Goal: Use online tool/utility: Utilize a website feature to perform a specific function

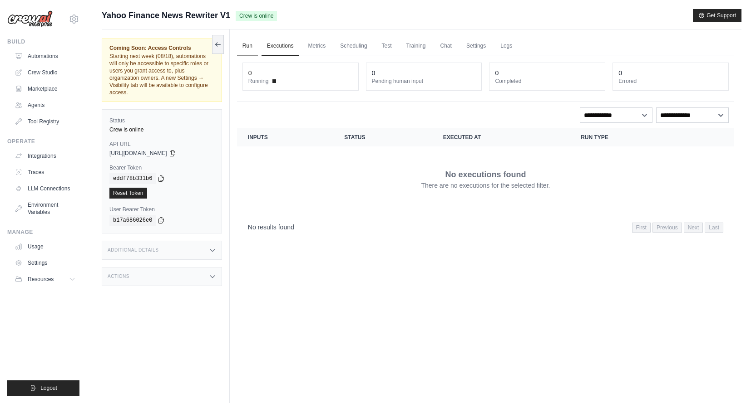
click at [249, 48] on link "Run" at bounding box center [247, 46] width 21 height 19
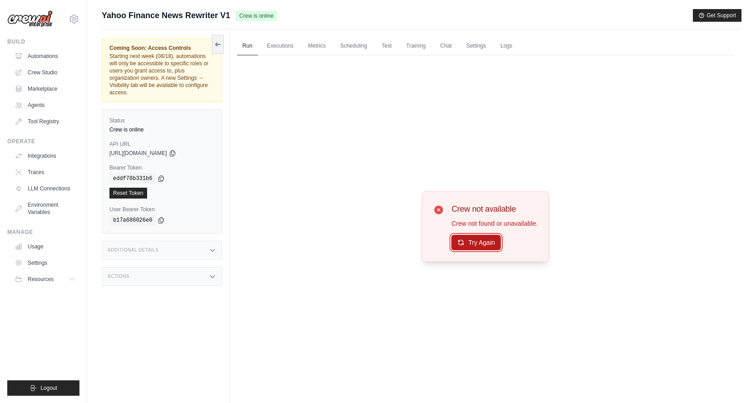
click at [486, 240] on button "Try Again" at bounding box center [475, 242] width 49 height 15
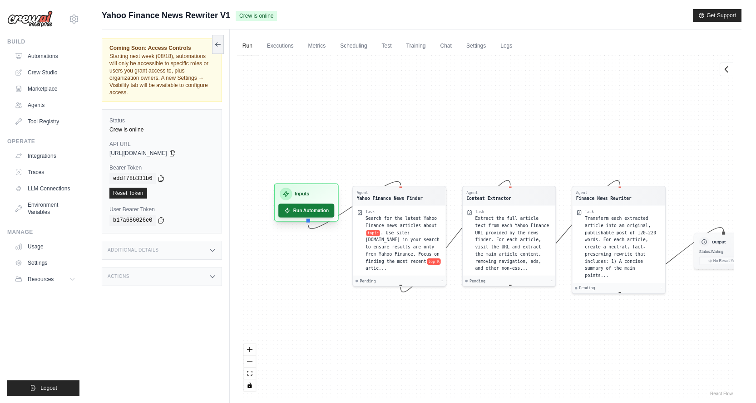
click at [321, 209] on button "Run Automation" at bounding box center [306, 211] width 56 height 14
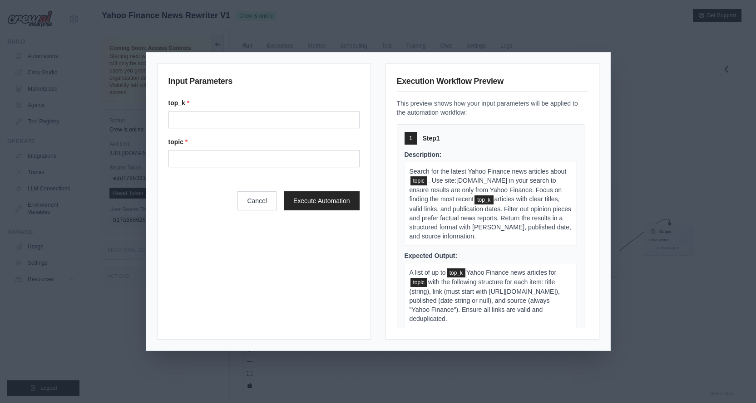
click at [666, 113] on div "Input Parameters top_k * topic * Cancel Execute Automation Execution Workflow P…" at bounding box center [378, 201] width 756 height 403
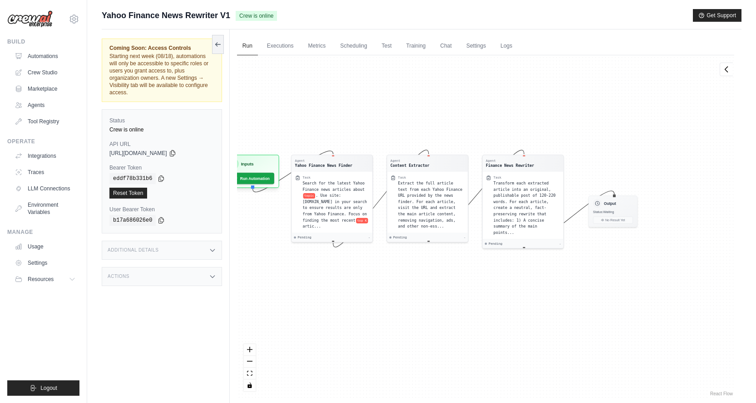
drag, startPoint x: 654, startPoint y: 157, endPoint x: 602, endPoint y: 127, distance: 60.2
click at [602, 127] on div "Agent Yahoo Finance News Finder Task Search for the latest Yahoo Finance news a…" at bounding box center [485, 226] width 497 height 343
click at [609, 211] on span "Status: Waiting" at bounding box center [606, 209] width 21 height 4
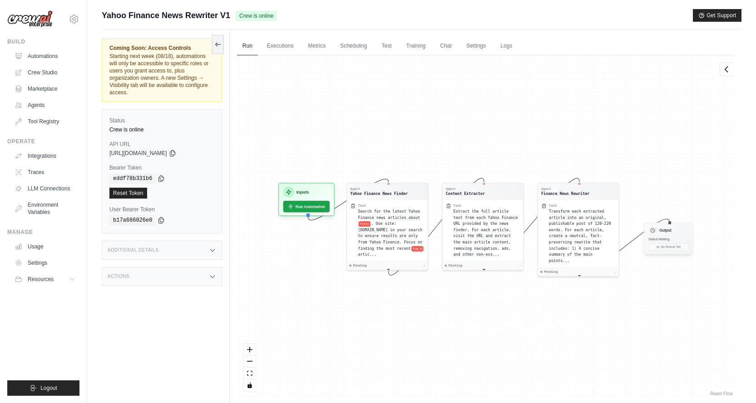
click at [660, 232] on h3 "Output" at bounding box center [665, 230] width 12 height 5
click at [306, 191] on h3 "Inputs" at bounding box center [302, 190] width 13 height 6
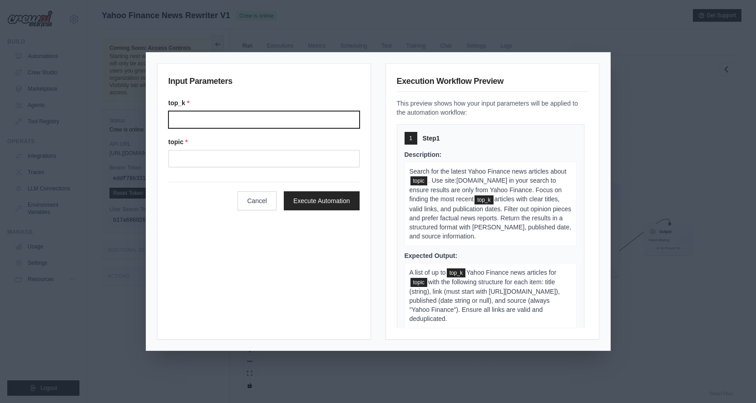
click at [252, 119] on input "Top k" at bounding box center [263, 119] width 191 height 17
type input "******"
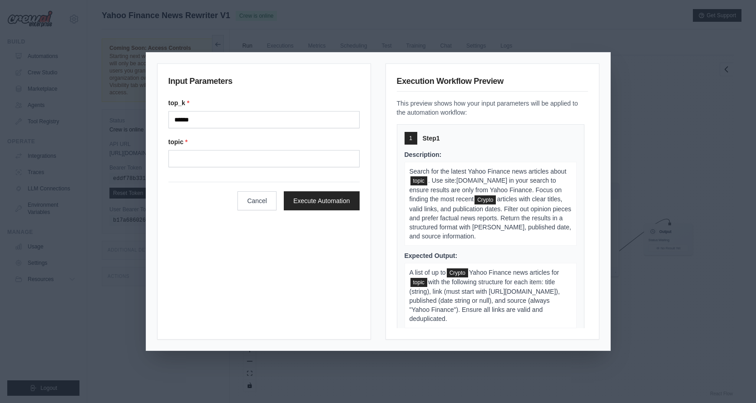
click at [245, 141] on label "topic *" at bounding box center [263, 141] width 191 height 9
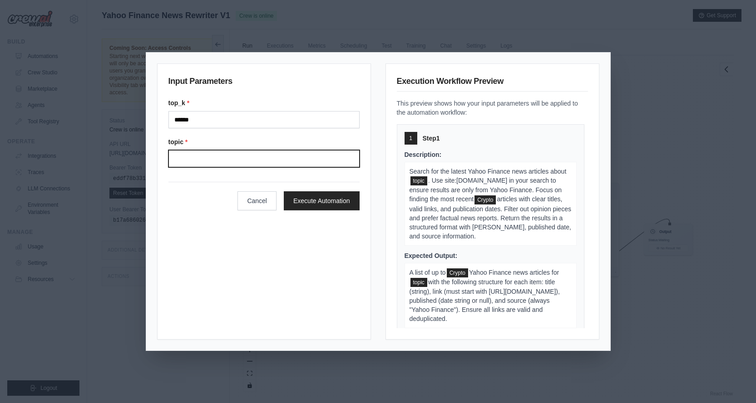
click at [245, 150] on input "Topic" at bounding box center [263, 158] width 191 height 17
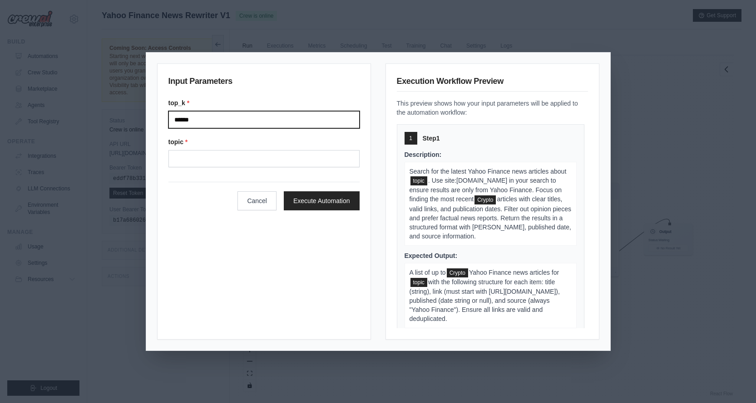
click at [225, 118] on input "******" at bounding box center [263, 119] width 191 height 17
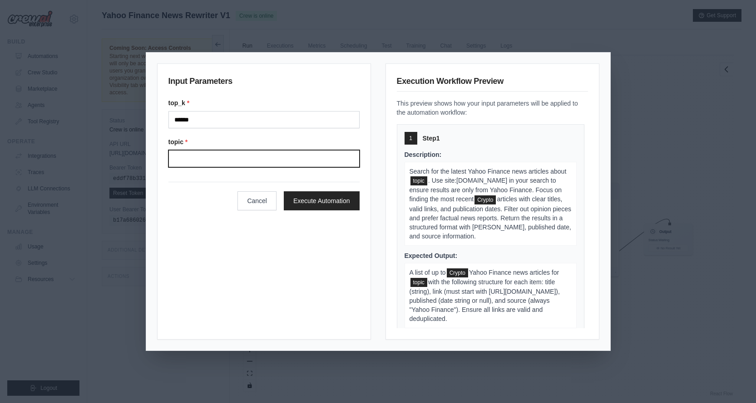
click at [276, 154] on input "Topic" at bounding box center [263, 158] width 191 height 17
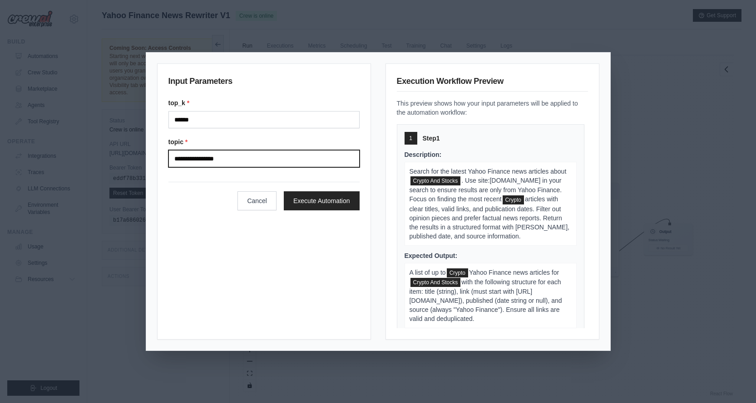
type input "**********"
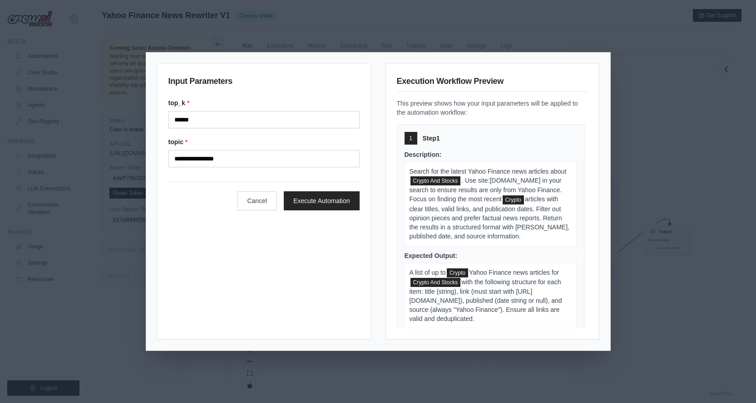
click at [299, 177] on form "**********" at bounding box center [263, 154] width 191 height 112
click at [309, 198] on button "Execute Automation" at bounding box center [322, 200] width 76 height 19
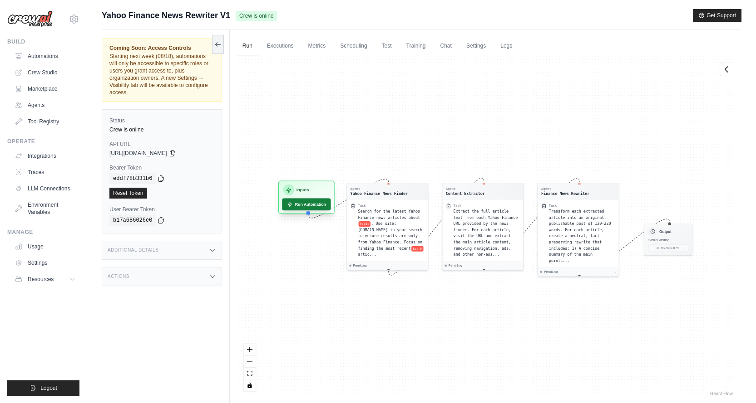
click at [317, 208] on button "Run Automation" at bounding box center [306, 205] width 49 height 12
click at [293, 204] on button "Run Automation" at bounding box center [306, 205] width 49 height 12
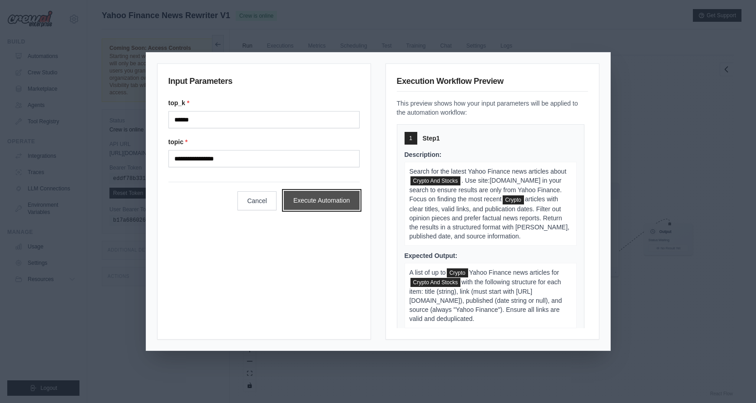
click at [315, 201] on button "Execute Automation" at bounding box center [322, 200] width 76 height 19
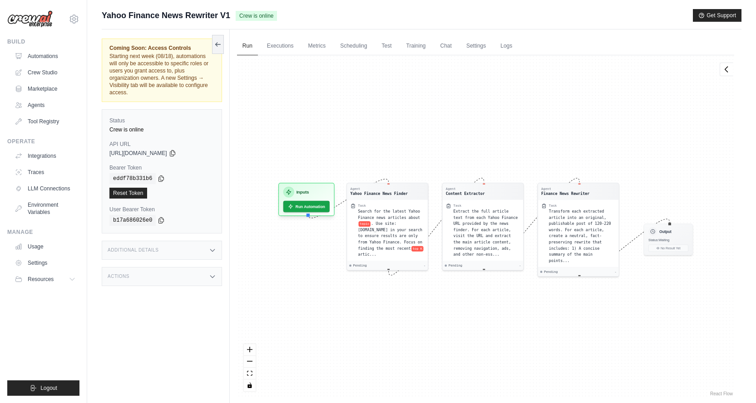
click at [342, 298] on div "Agent Yahoo Finance News Finder Task Search for the latest Yahoo Finance news a…" at bounding box center [485, 226] width 497 height 343
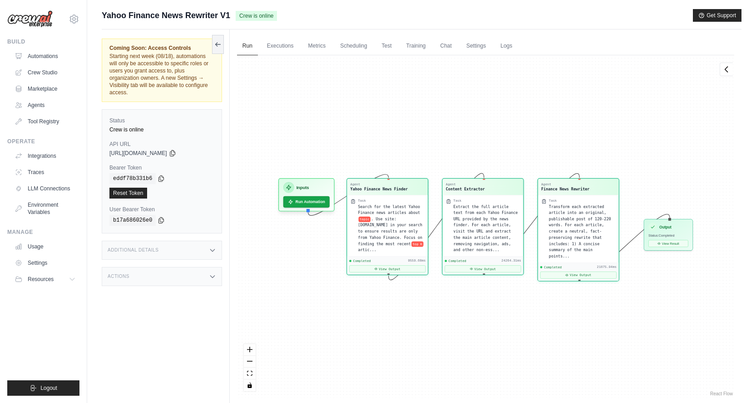
scroll to position [5867, 0]
click at [665, 244] on button "View Result" at bounding box center [668, 242] width 40 height 7
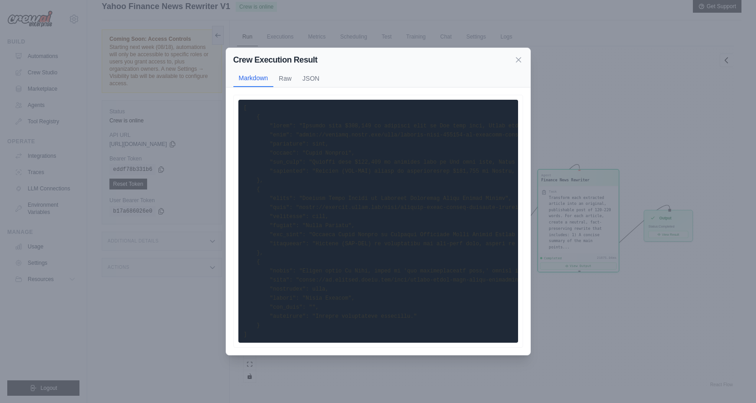
scroll to position [0, 0]
click at [290, 78] on button "Raw" at bounding box center [285, 77] width 24 height 17
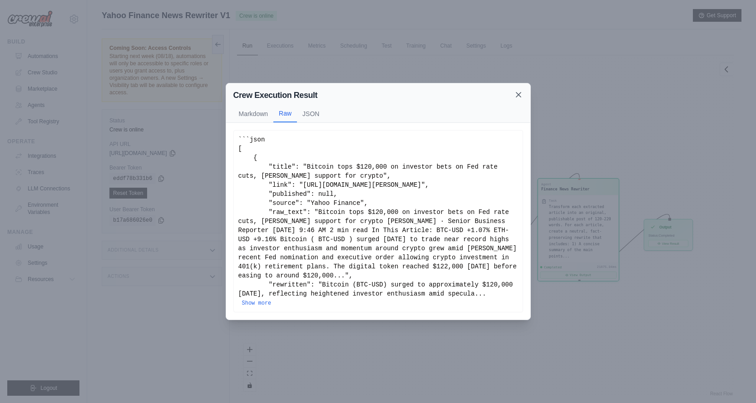
click at [517, 97] on icon at bounding box center [518, 95] width 5 height 5
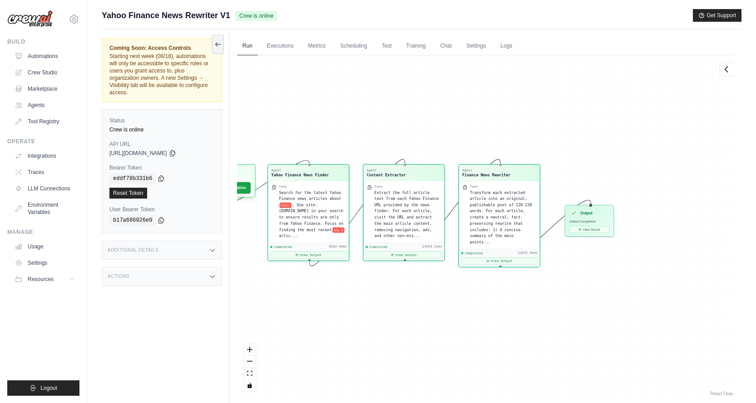
drag, startPoint x: 668, startPoint y: 191, endPoint x: 587, endPoint y: 177, distance: 82.5
click at [587, 177] on div "Agent Yahoo Finance News Finder Task Search for the latest Yahoo Finance news a…" at bounding box center [485, 226] width 497 height 343
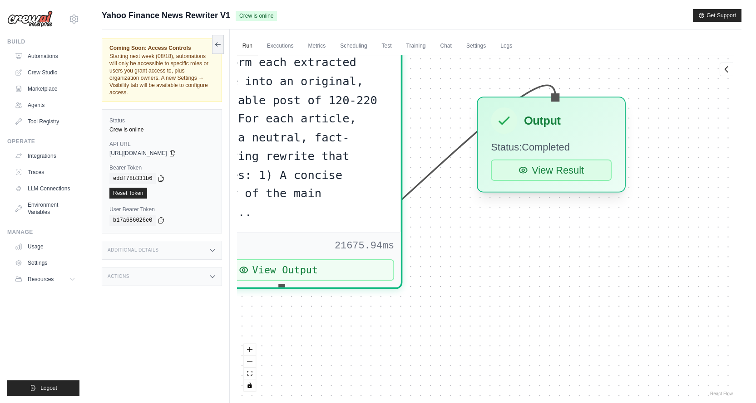
click at [553, 172] on button "View Result" at bounding box center [551, 170] width 121 height 21
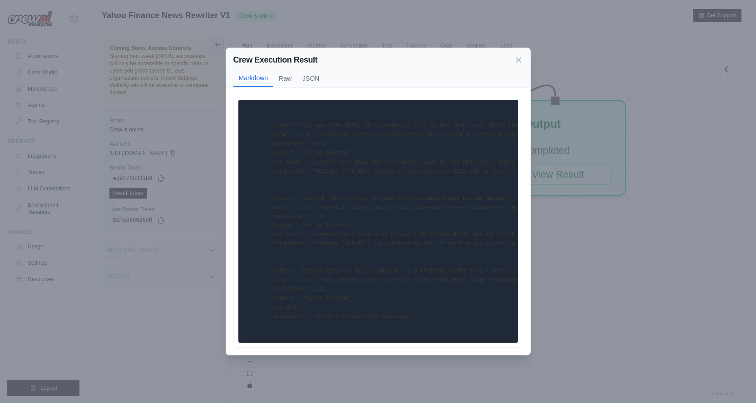
scroll to position [39, 0]
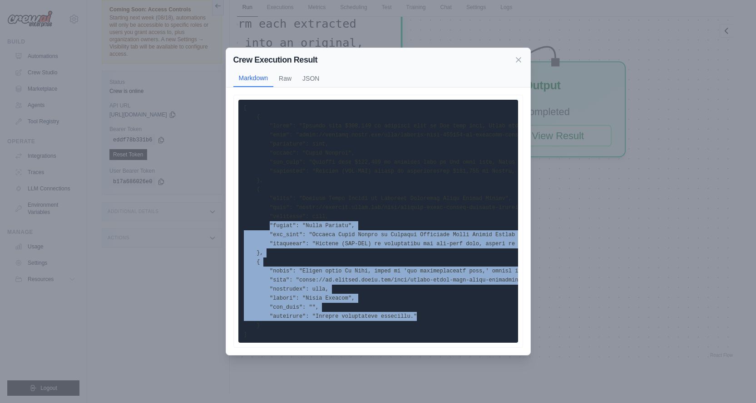
drag, startPoint x: 317, startPoint y: 239, endPoint x: 442, endPoint y: 323, distance: 149.8
click at [446, 323] on pre at bounding box center [378, 221] width 280 height 243
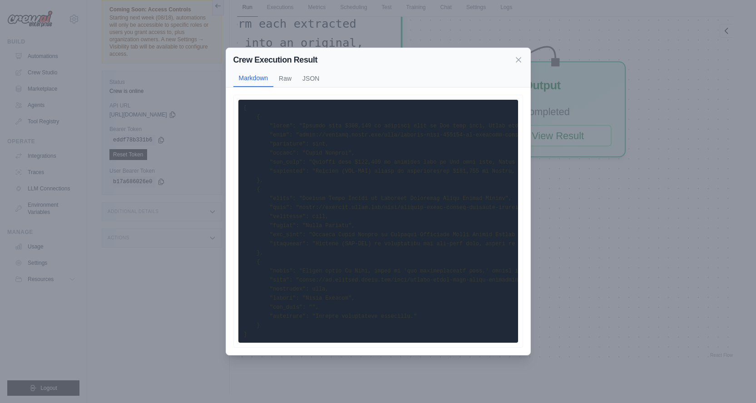
drag, startPoint x: 407, startPoint y: 312, endPoint x: 285, endPoint y: 137, distance: 213.9
click at [285, 137] on pre at bounding box center [378, 221] width 280 height 243
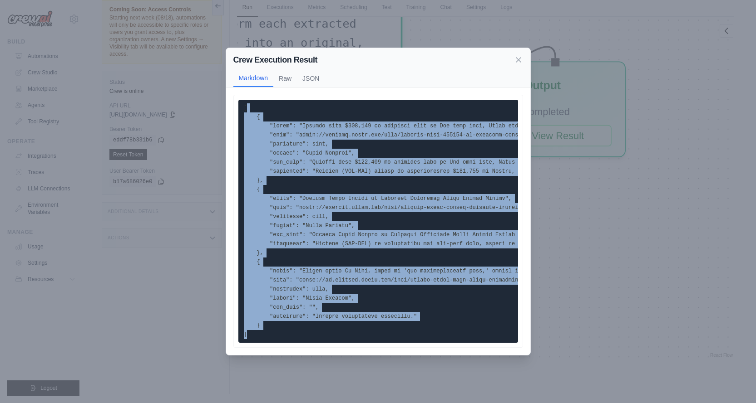
drag, startPoint x: 270, startPoint y: 121, endPoint x: 422, endPoint y: 370, distance: 291.6
click at [424, 373] on div "Crew Execution Result Markdown Raw JSON ... Show more Not valid JSON" at bounding box center [378, 201] width 756 height 403
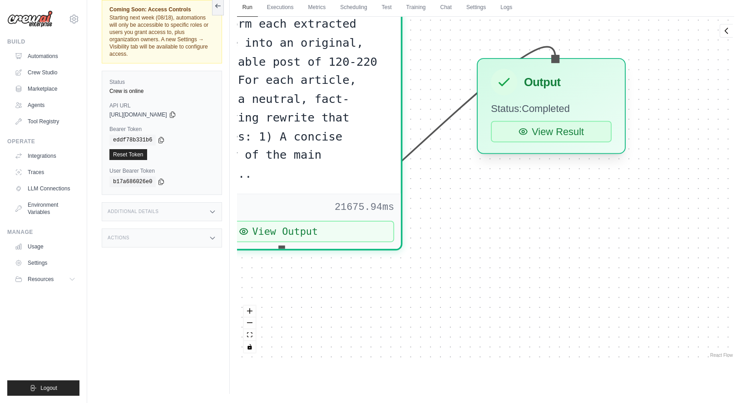
click at [551, 140] on button "View Result" at bounding box center [551, 131] width 121 height 21
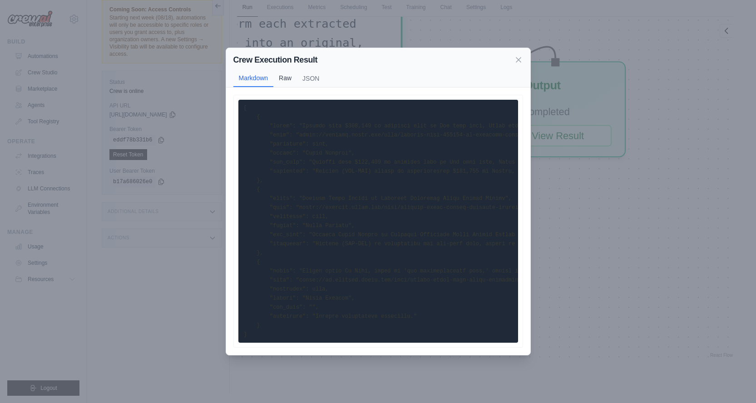
click at [277, 75] on button "Raw" at bounding box center [285, 77] width 24 height 17
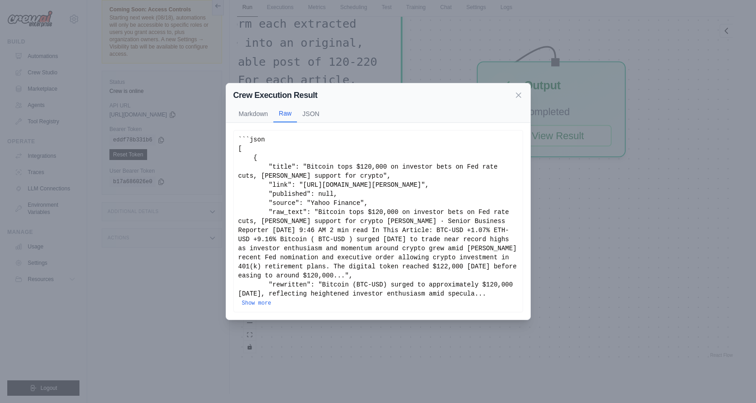
click at [313, 116] on button "JSON" at bounding box center [311, 113] width 28 height 17
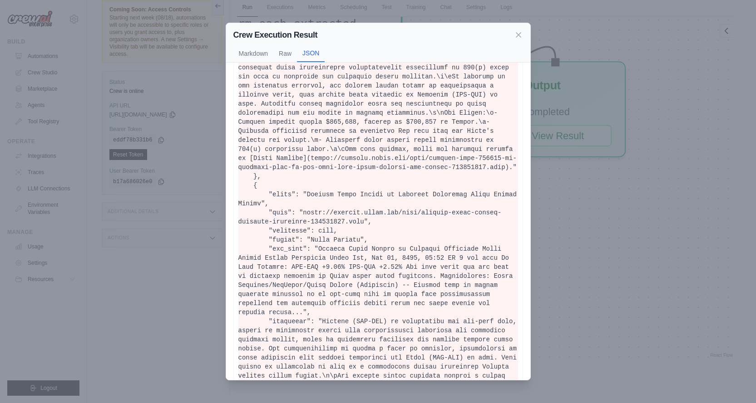
scroll to position [272, 0]
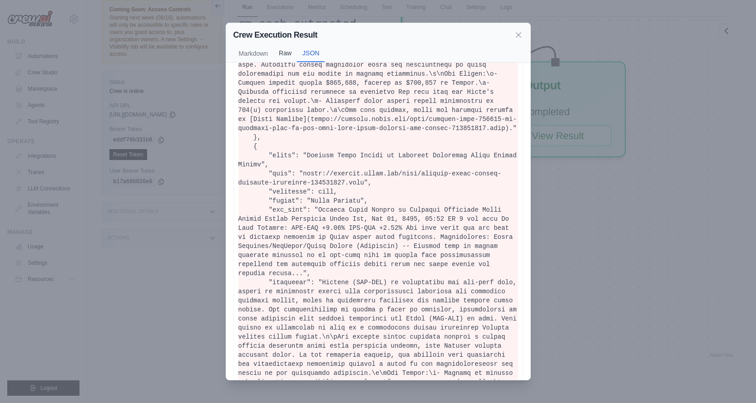
click at [281, 54] on button "Raw" at bounding box center [285, 52] width 24 height 17
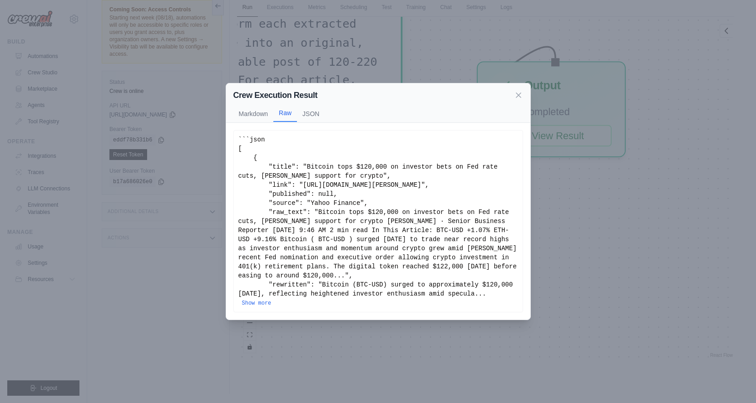
scroll to position [0, 0]
click at [250, 122] on button "Markdown" at bounding box center [253, 113] width 40 height 17
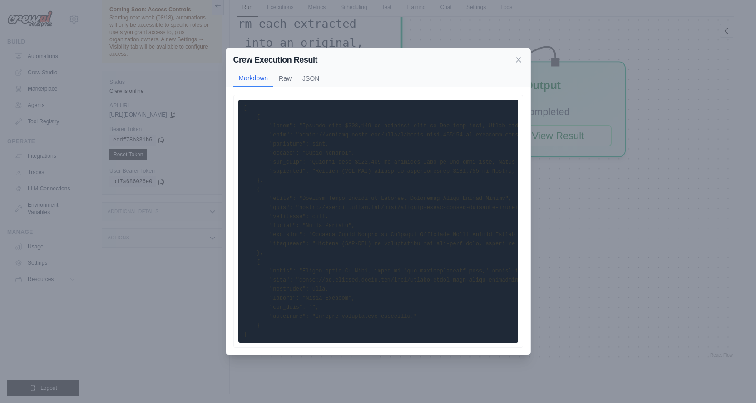
click at [641, 181] on div "Crew Execution Result Markdown Raw JSON ... Show more Not valid JSON" at bounding box center [378, 201] width 756 height 403
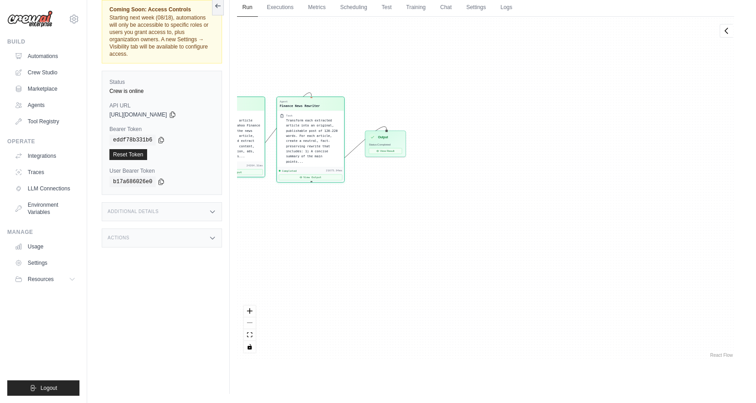
drag, startPoint x: 270, startPoint y: 201, endPoint x: 367, endPoint y: 222, distance: 99.2
click at [367, 222] on div "Agent Yahoo Finance News Finder Task Search for the latest Yahoo Finance news a…" at bounding box center [485, 188] width 497 height 343
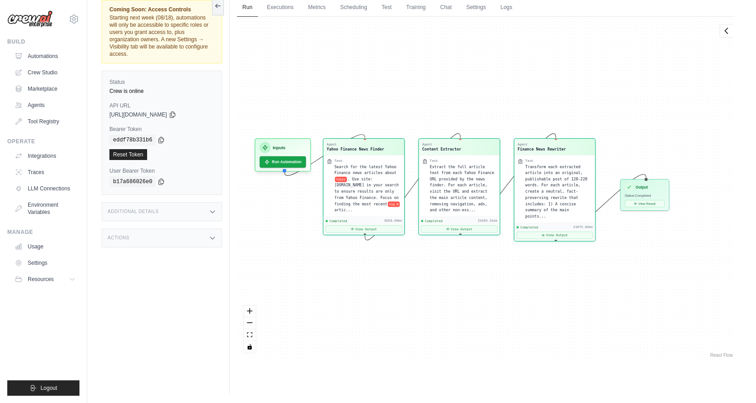
drag, startPoint x: 327, startPoint y: 231, endPoint x: 304, endPoint y: 229, distance: 23.6
click at [304, 229] on div "Agent Yahoo Finance News Finder Task Search for the latest Yahoo Finance news a…" at bounding box center [485, 188] width 497 height 343
